Goal: Task Accomplishment & Management: Complete application form

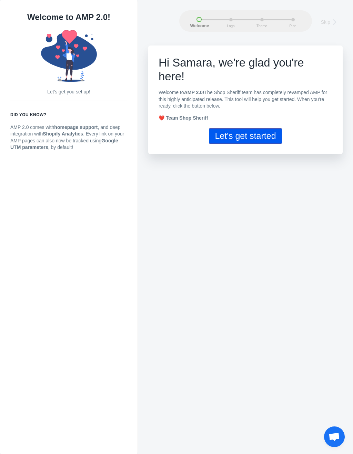
click at [268, 128] on button "Let's get started" at bounding box center [245, 136] width 73 height 16
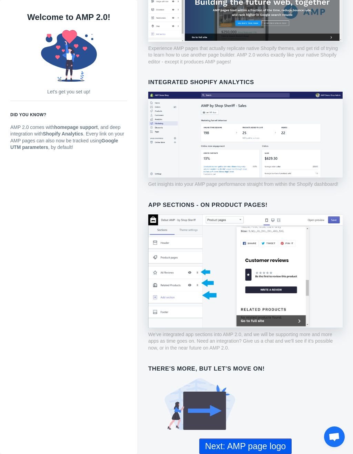
scroll to position [162, 0]
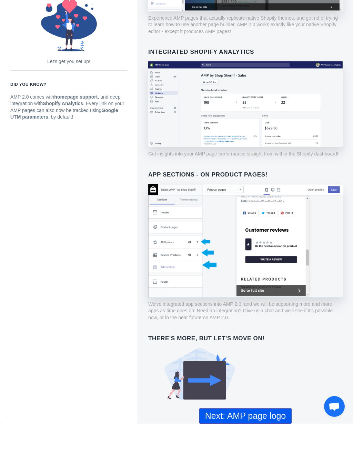
click at [265, 438] on button "Next: AMP page logo" at bounding box center [245, 446] width 92 height 16
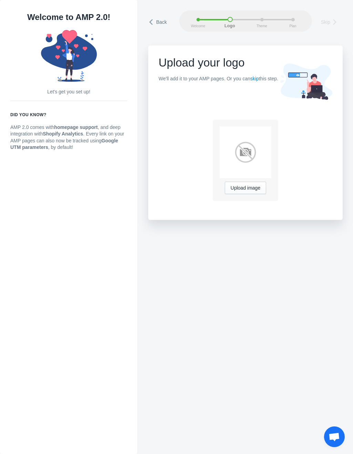
click at [249, 189] on span "Upload image" at bounding box center [246, 188] width 30 height 6
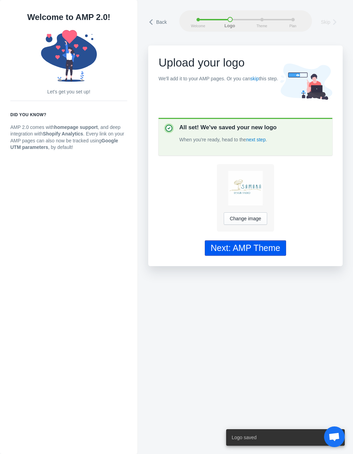
click at [270, 248] on div "Next: AMP Theme" at bounding box center [246, 248] width 70 height 10
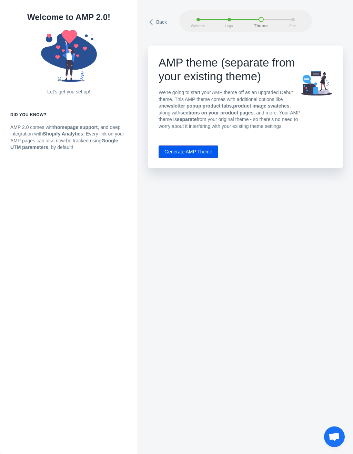
click at [174, 158] on button "Generate AMP Theme" at bounding box center [189, 151] width 60 height 12
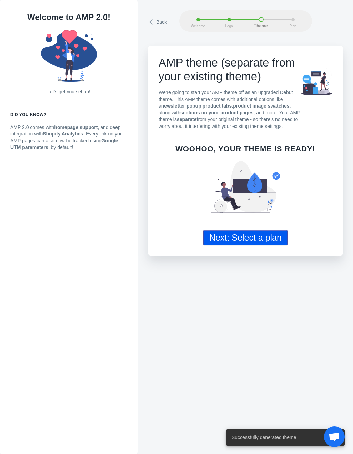
click at [220, 243] on button "Next: Select a plan" at bounding box center [245, 238] width 84 height 16
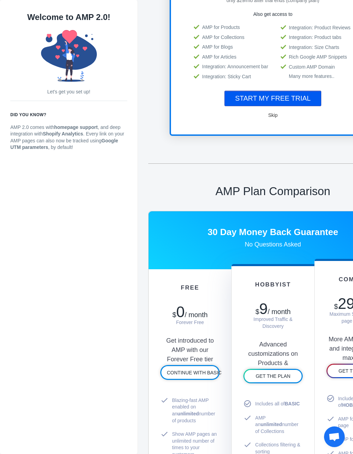
scroll to position [140, 0]
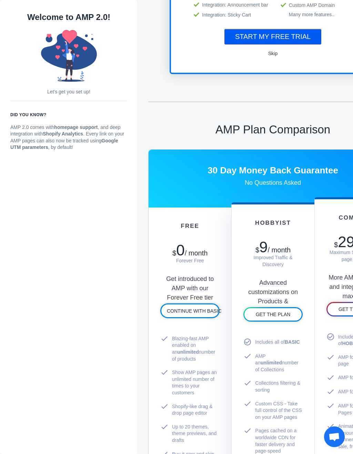
click at [177, 314] on span "CONTINUE WITH BASIC" at bounding box center [194, 311] width 55 height 6
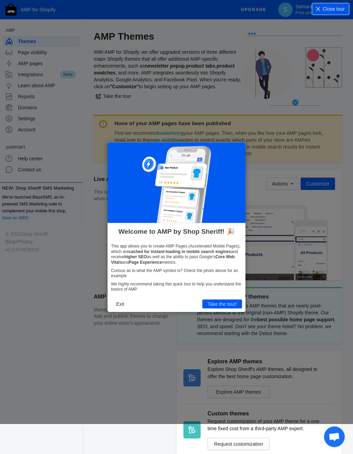
click at [207, 306] on button "Take the tour!" at bounding box center [222, 304] width 40 height 9
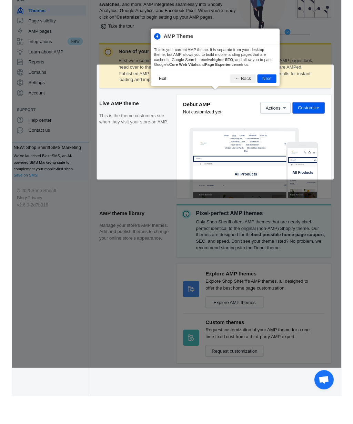
scroll to position [41, 0]
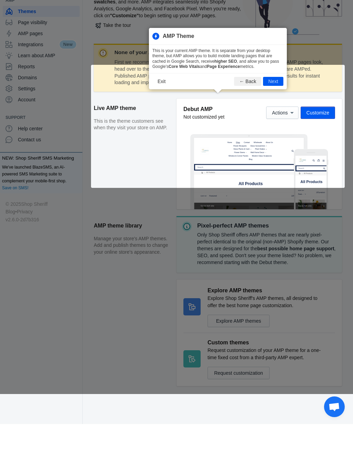
click at [271, 107] on button "Next" at bounding box center [273, 111] width 20 height 9
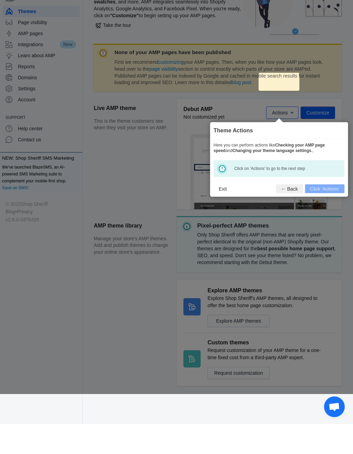
click at [274, 116] on icon at bounding box center [176, 212] width 353 height 424
click at [293, 110] on icon at bounding box center [176, 212] width 353 height 424
click at [312, 210] on footer "Exit ← Back Click 'Actions'" at bounding box center [279, 218] width 138 height 16
click at [281, 116] on icon at bounding box center [176, 212] width 353 height 424
click at [251, 110] on link "blog post" at bounding box center [242, 113] width 20 height 6
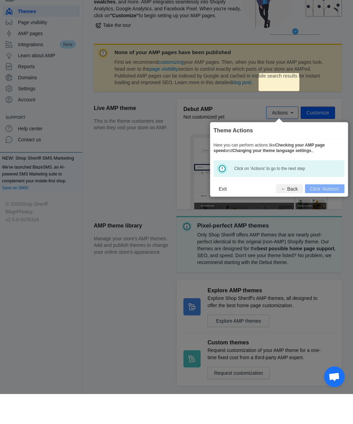
scroll to position [71, 0]
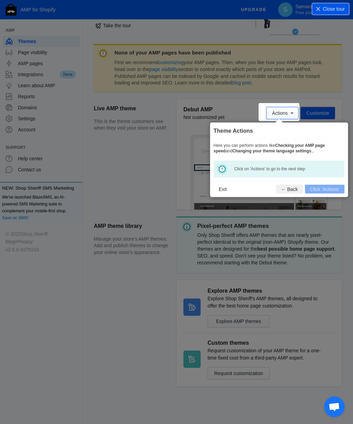
click at [104, 289] on icon at bounding box center [176, 212] width 353 height 424
click at [222, 186] on button "Exit" at bounding box center [223, 188] width 18 height 9
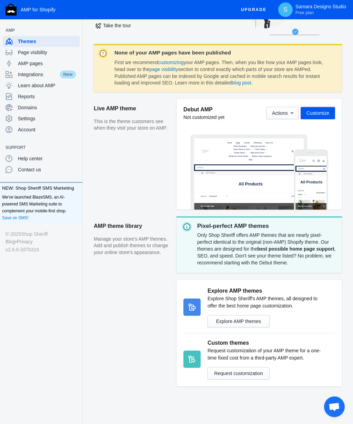
scroll to position [0, 0]
